Goal: Download file/media

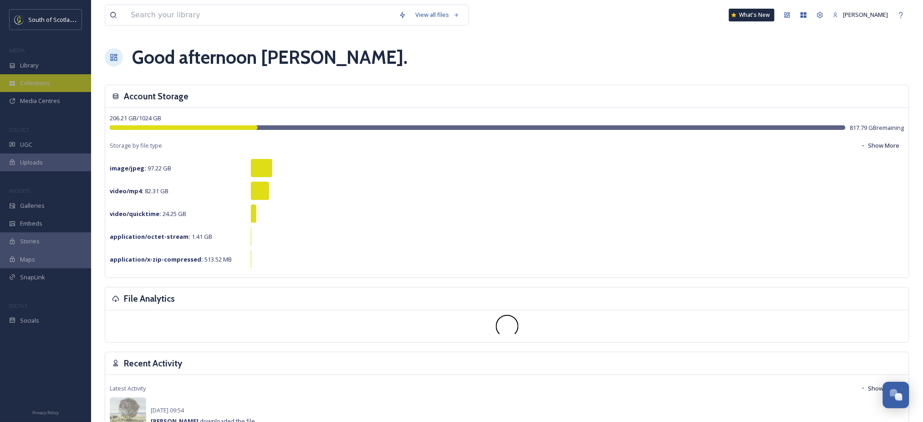
click at [50, 82] on div "Collections" at bounding box center [45, 83] width 91 height 18
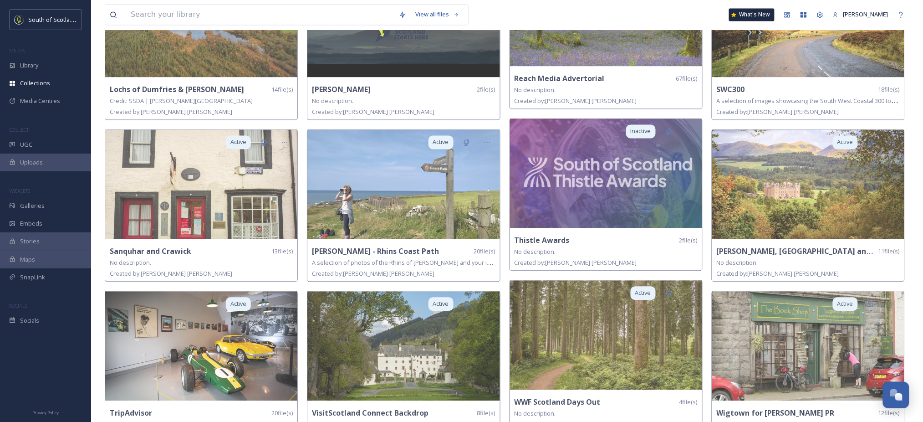
scroll to position [617, 0]
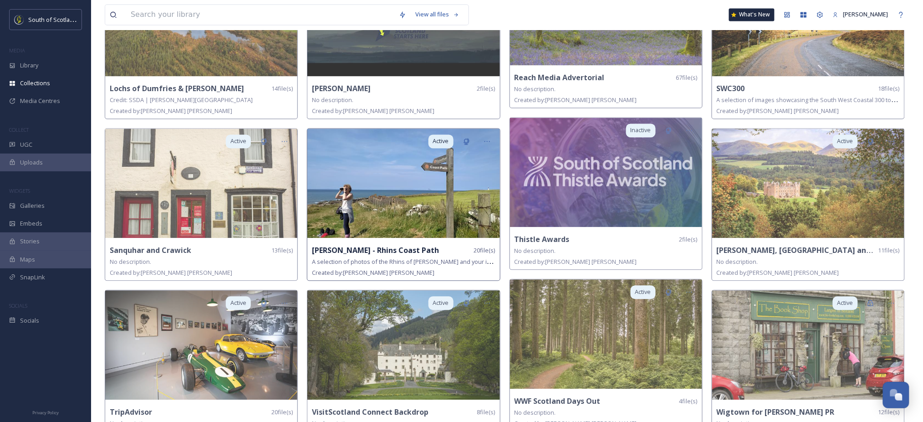
click at [461, 158] on img at bounding box center [403, 183] width 192 height 109
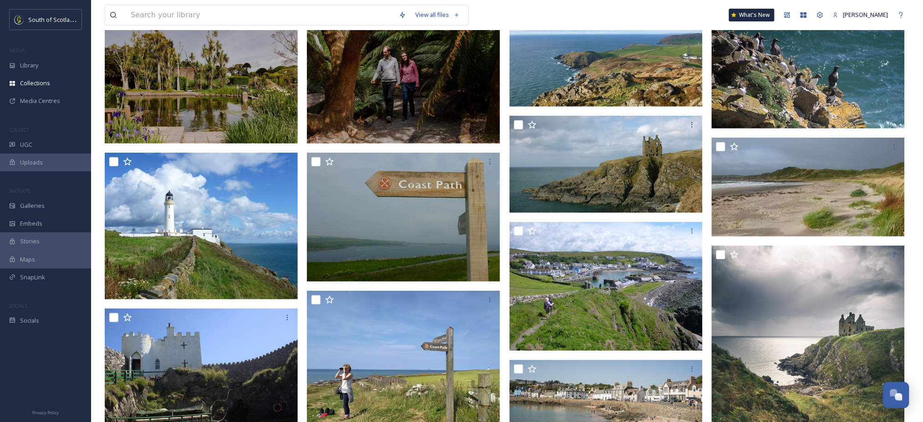
scroll to position [142, 0]
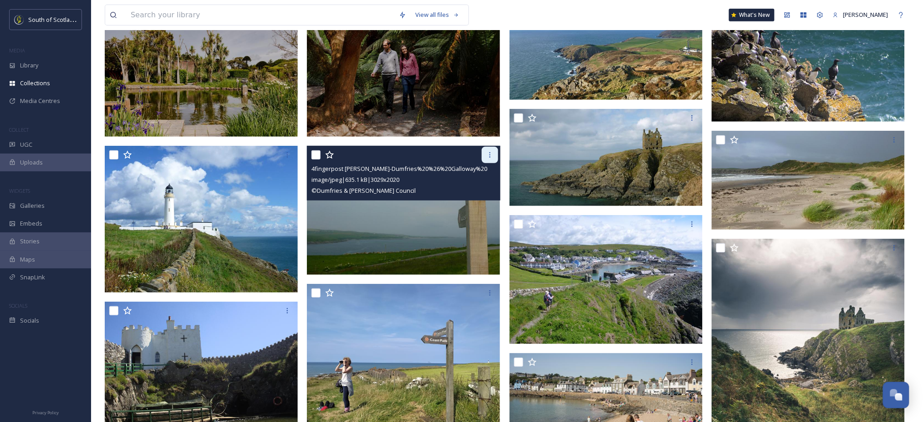
click at [491, 154] on icon at bounding box center [489, 154] width 7 height 7
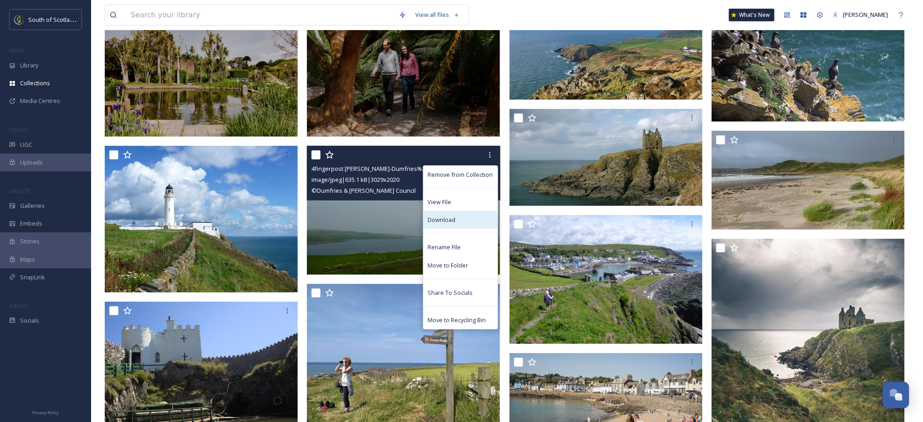
click at [448, 223] on span "Download" at bounding box center [442, 219] width 28 height 9
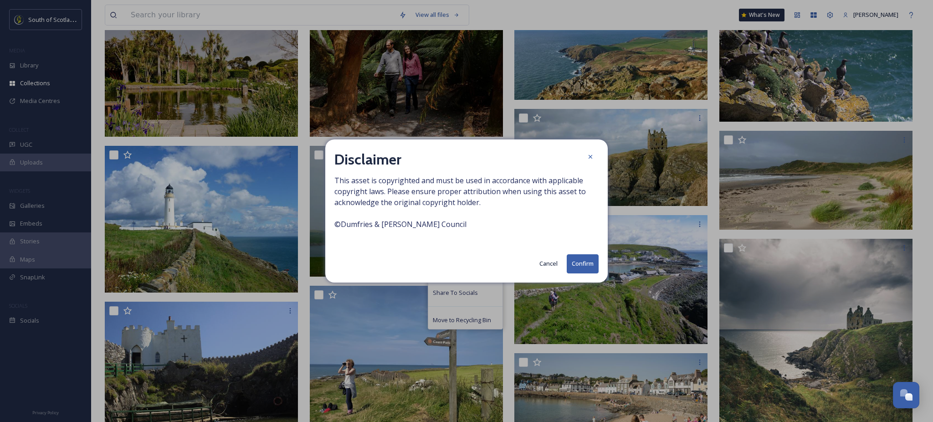
click at [578, 264] on button "Confirm" at bounding box center [583, 263] width 32 height 19
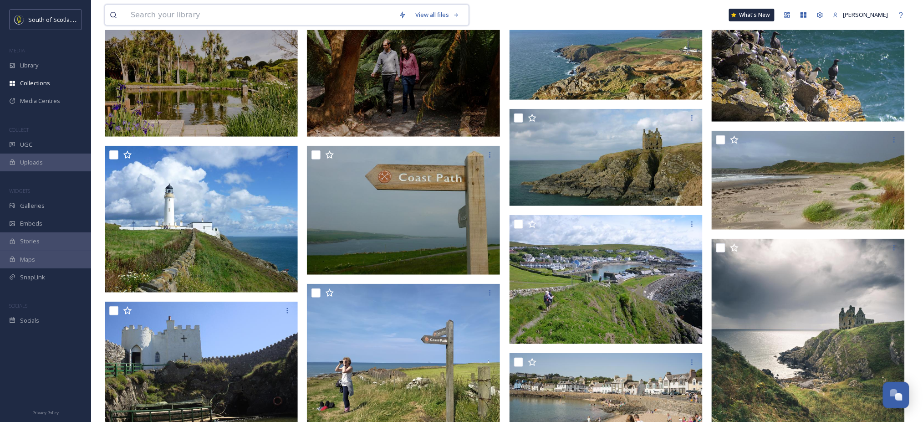
click at [251, 19] on input at bounding box center [260, 15] width 268 height 20
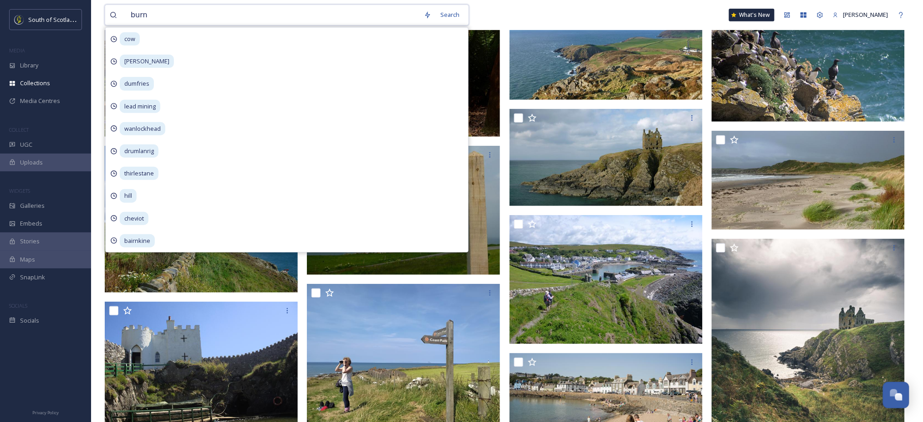
type input "burns"
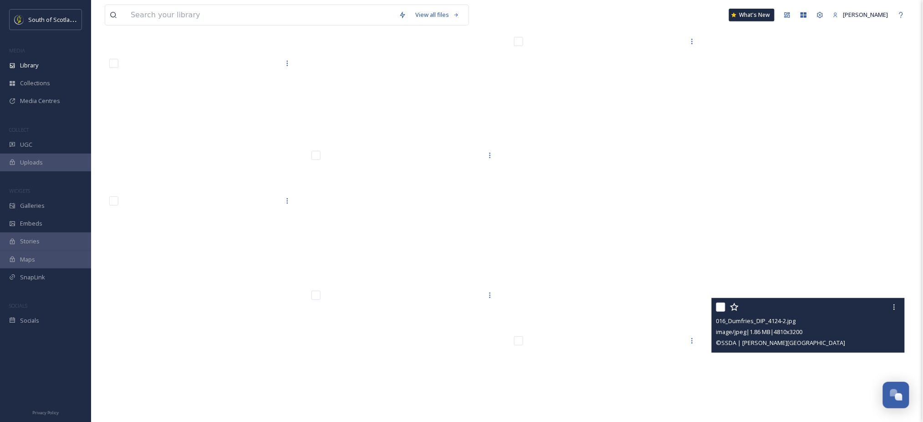
scroll to position [26719, 0]
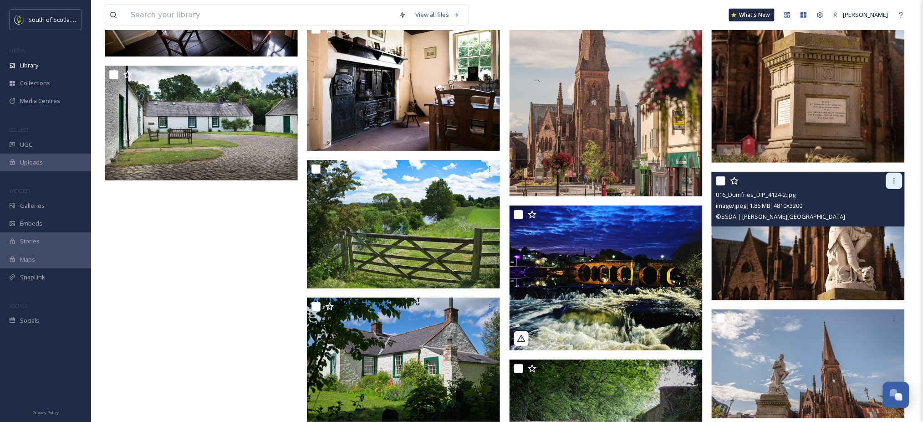
click at [894, 181] on icon at bounding box center [894, 180] width 7 height 7
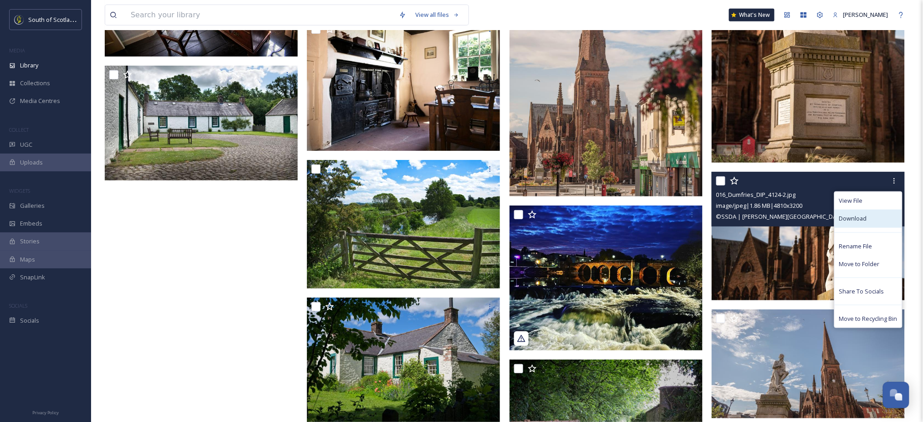
click at [870, 218] on div "Download" at bounding box center [868, 219] width 67 height 18
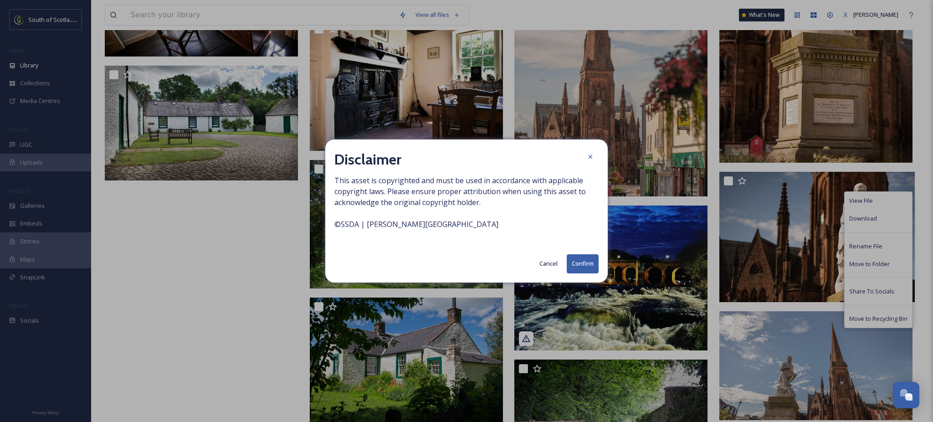
click at [586, 265] on button "Confirm" at bounding box center [583, 263] width 32 height 19
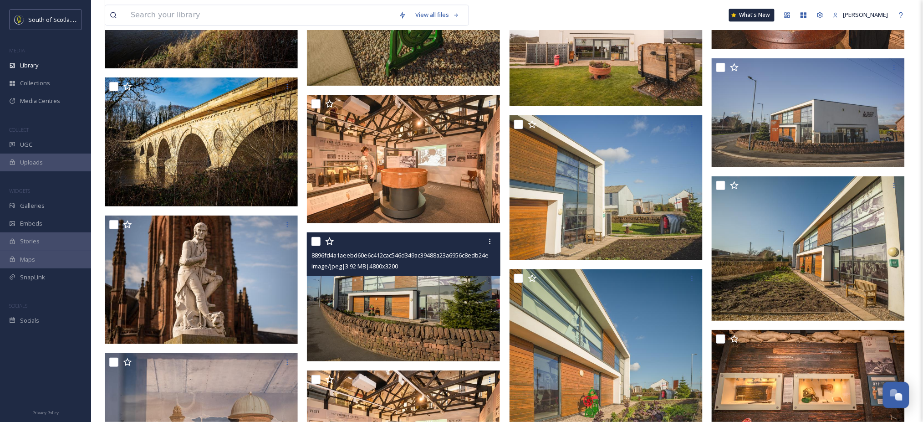
scroll to position [24869, 0]
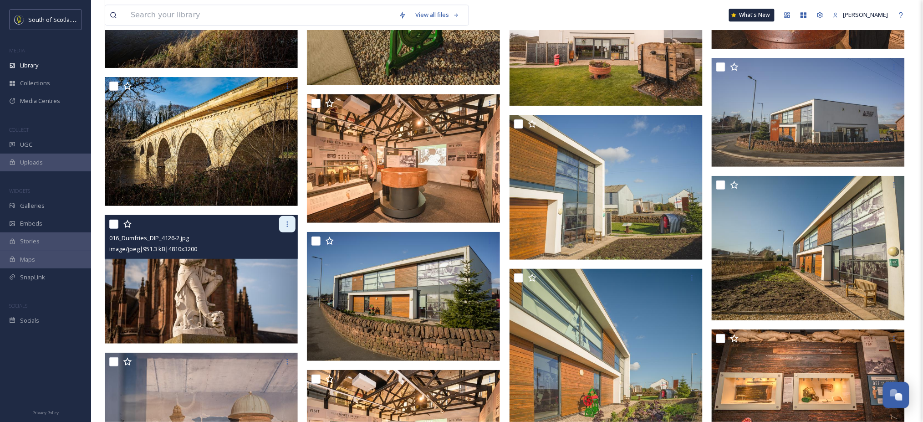
click at [287, 221] on icon at bounding box center [287, 223] width 7 height 7
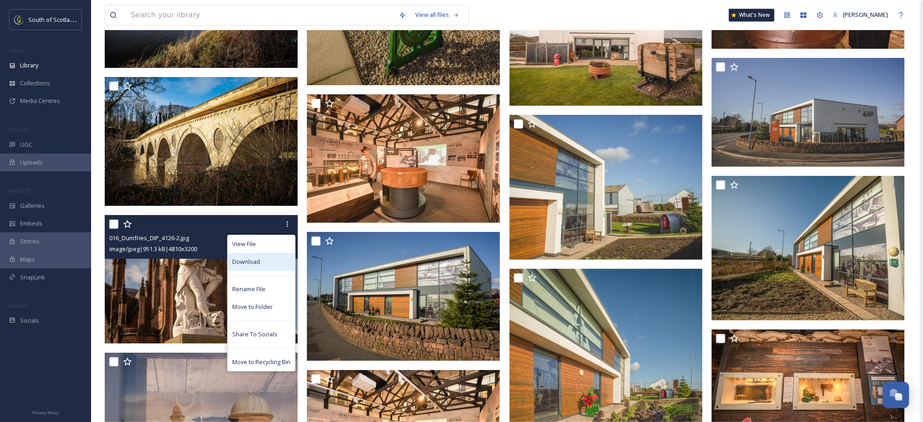
click at [257, 265] on span "Download" at bounding box center [246, 261] width 28 height 9
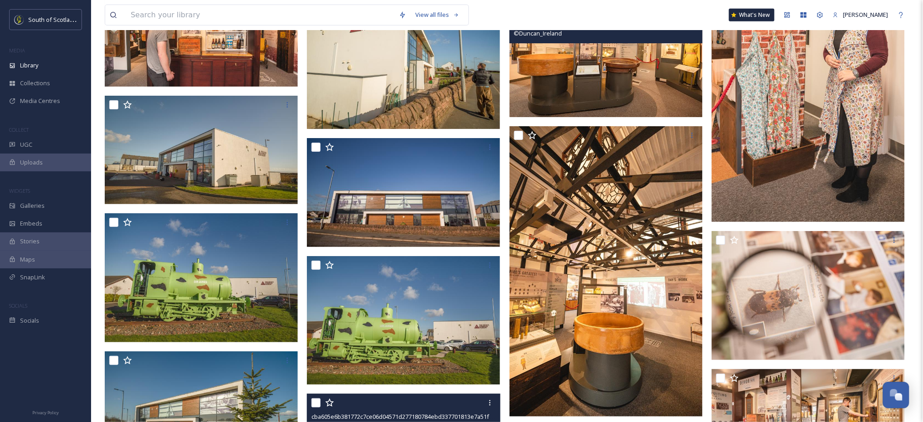
scroll to position [24160, 0]
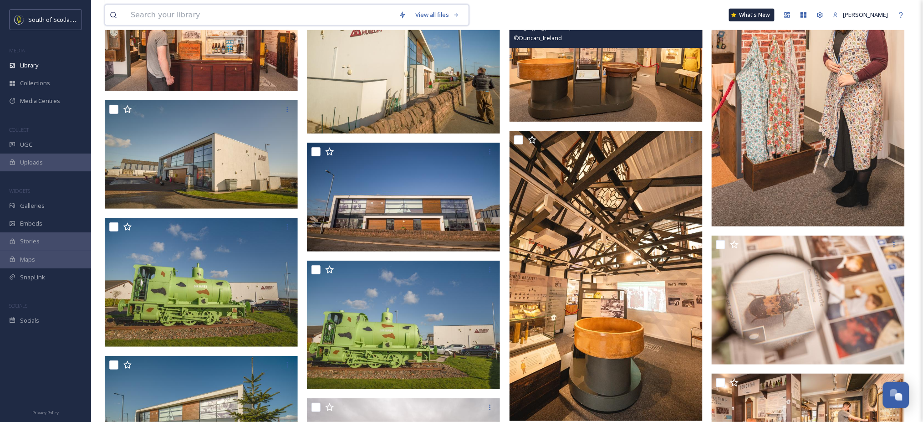
click at [343, 22] on input at bounding box center [260, 15] width 268 height 20
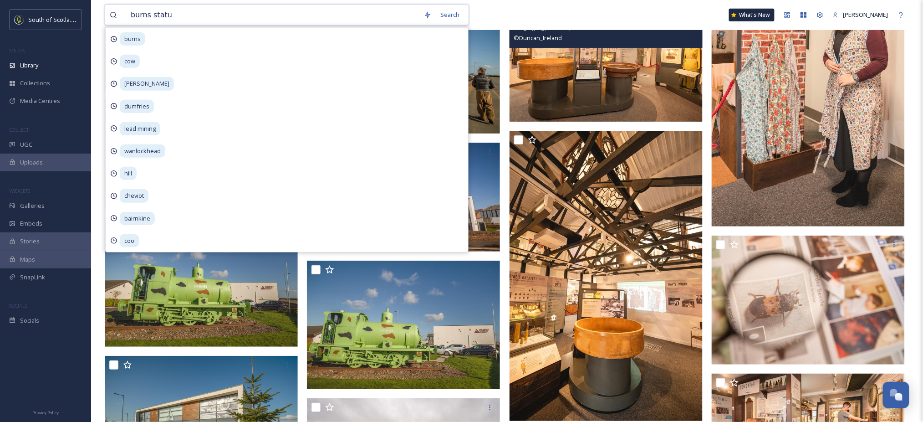
type input "burns statue"
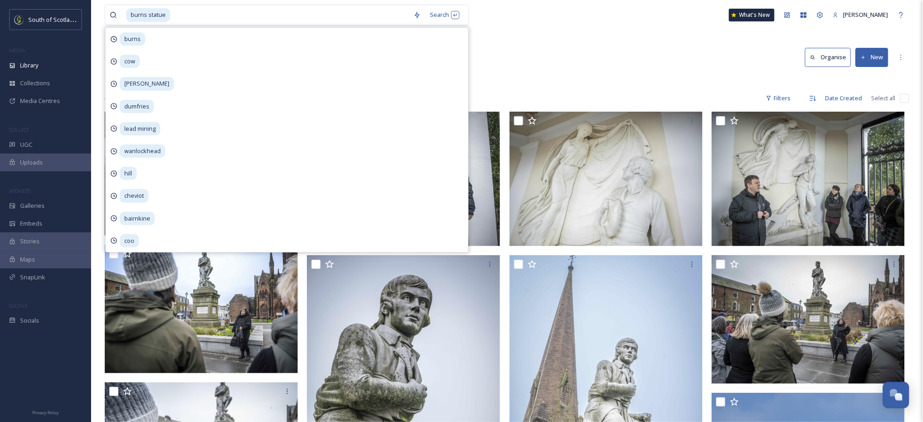
click at [592, 77] on div at bounding box center [507, 80] width 805 height 9
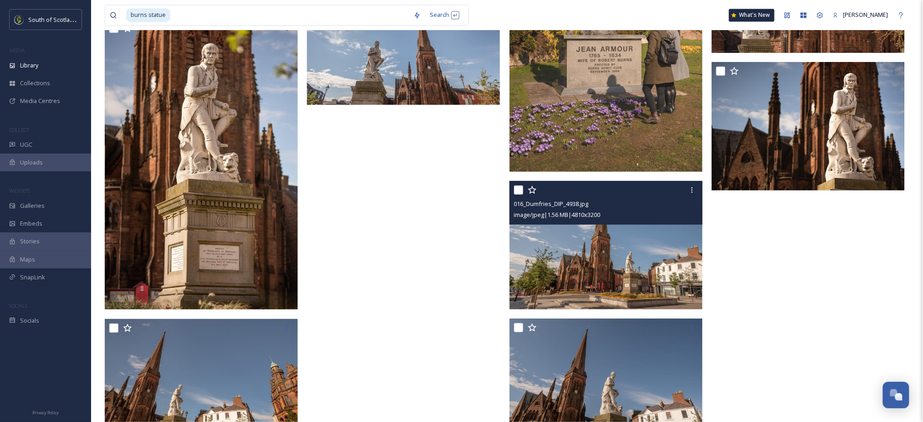
scroll to position [2124, 0]
